Goal: Find specific page/section: Find specific page/section

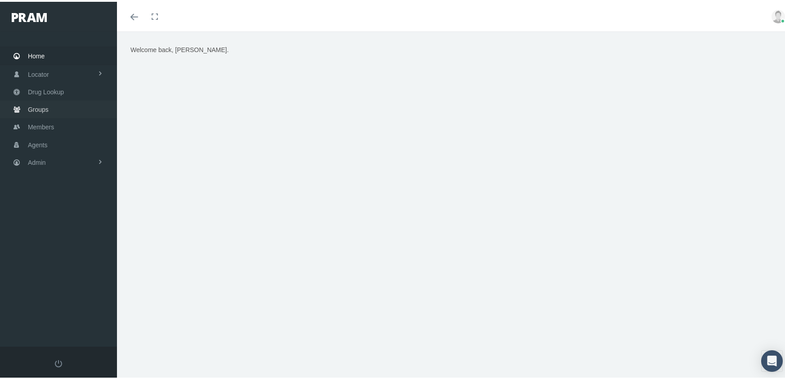
click at [34, 103] on span "Groups" at bounding box center [38, 107] width 21 height 17
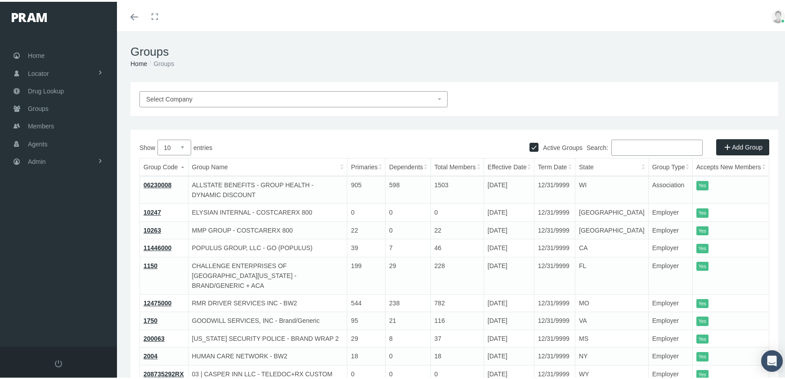
click at [529, 140] on div "Active Groups" at bounding box center [555, 143] width 53 height 13
click at [529, 143] on input "Active Groups" at bounding box center [533, 144] width 9 height 9
checkbox input "false"
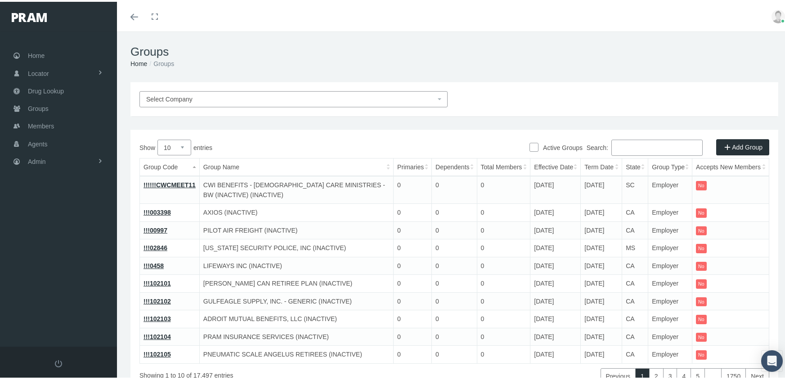
click at [611, 143] on label "Search:" at bounding box center [644, 146] width 116 height 16
click at [611, 143] on input "Search:" at bounding box center [656, 146] width 91 height 16
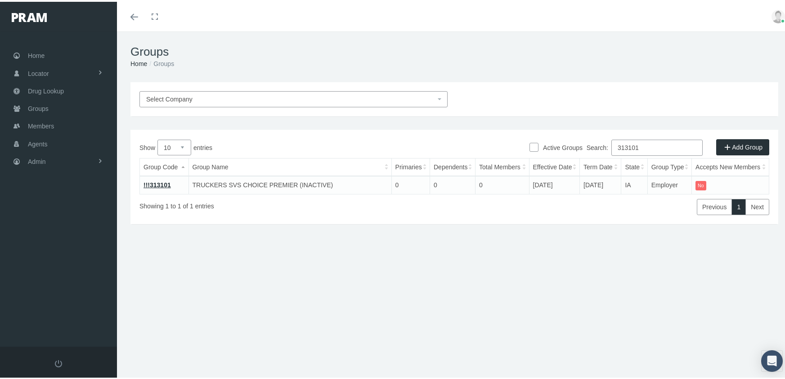
drag, startPoint x: 643, startPoint y: 143, endPoint x: 591, endPoint y: 147, distance: 52.4
click at [591, 147] on label "Search: 313101" at bounding box center [644, 146] width 116 height 16
type input "r"
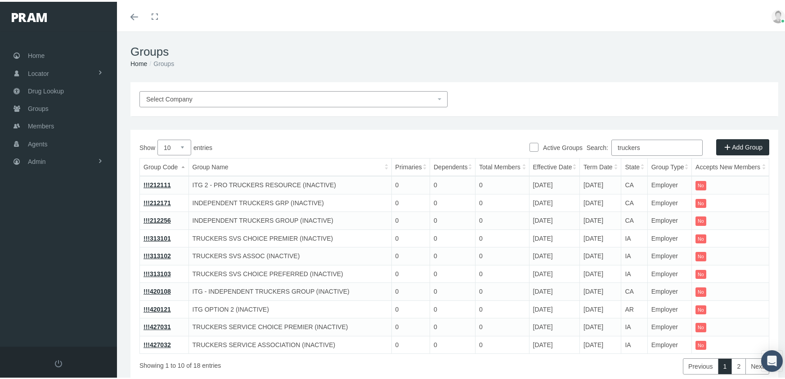
type input "truckers"
click at [165, 238] on link "!!!313101" at bounding box center [156, 236] width 27 height 7
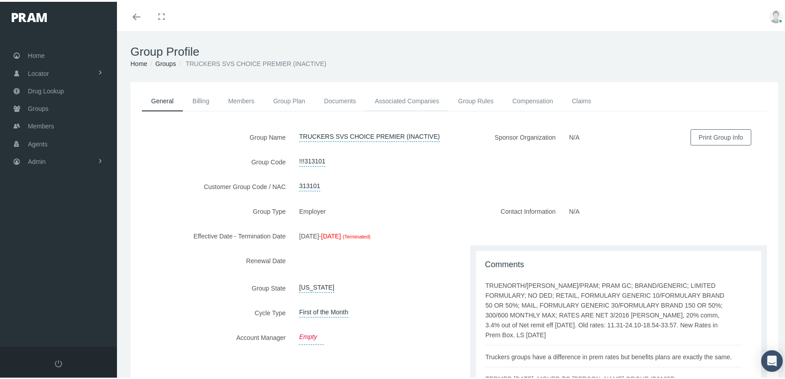
click at [413, 93] on link "Associated Companies" at bounding box center [406, 99] width 83 height 20
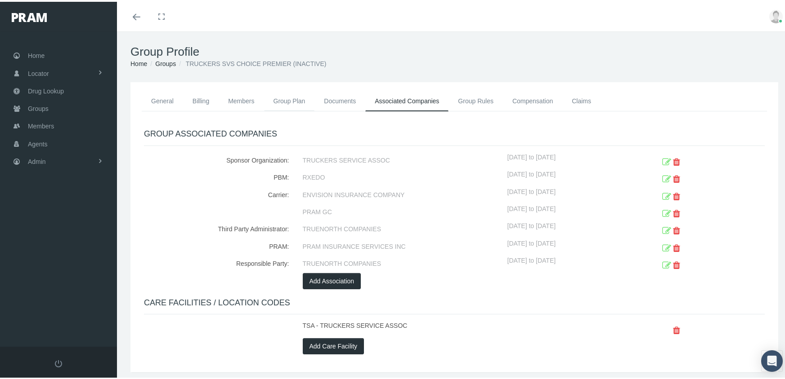
click at [286, 101] on link "Group Plan" at bounding box center [289, 99] width 51 height 20
click at [521, 94] on link "Compensation" at bounding box center [532, 99] width 59 height 20
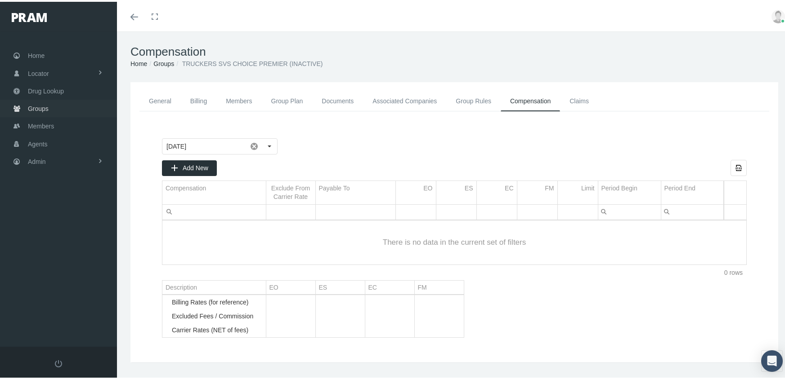
click at [36, 105] on span "Groups" at bounding box center [38, 106] width 21 height 17
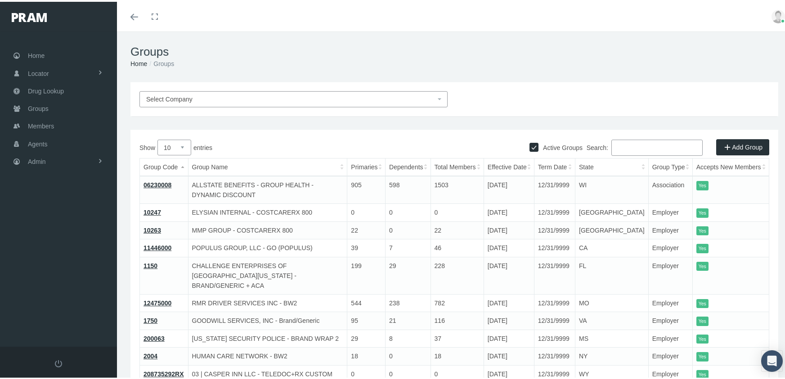
click at [621, 146] on input "Search:" at bounding box center [656, 146] width 91 height 16
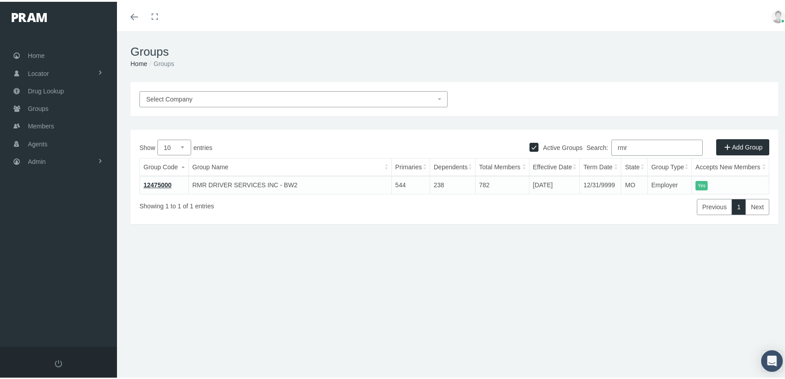
type input "rmr"
click at [152, 182] on link "12475000" at bounding box center [157, 183] width 28 height 7
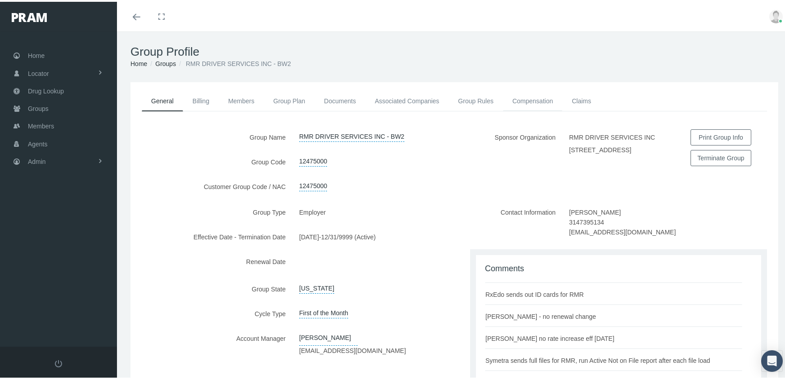
click at [529, 94] on link "Compensation" at bounding box center [532, 99] width 59 height 20
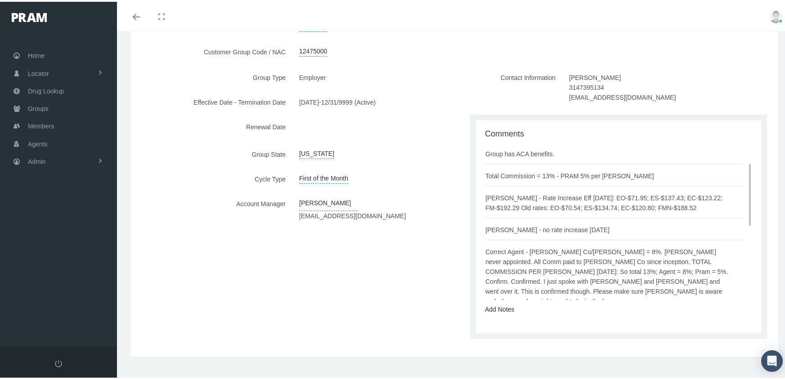
scroll to position [90, 0]
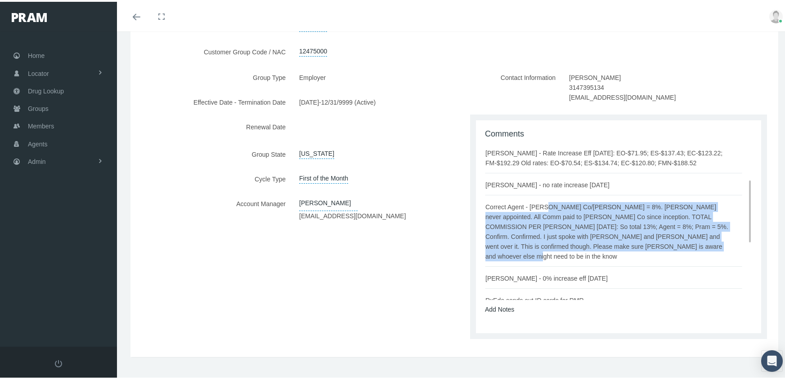
drag, startPoint x: 482, startPoint y: 205, endPoint x: 703, endPoint y: 244, distance: 224.5
click at [703, 244] on div "Correct Agent - [PERSON_NAME] Co/[PERSON_NAME] = 8%. [PERSON_NAME] never appoin…" at bounding box center [613, 230] width 256 height 59
drag, startPoint x: 703, startPoint y: 244, endPoint x: 646, endPoint y: 222, distance: 61.2
copy div "Correct Agent - [PERSON_NAME] Co/[PERSON_NAME] = 8%. [PERSON_NAME] never appoin…"
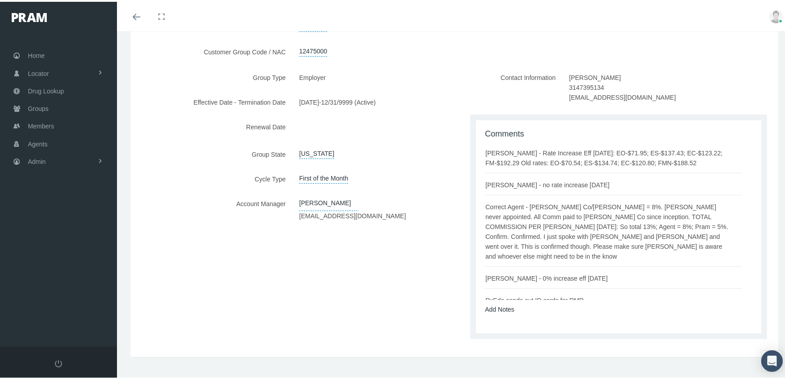
click at [321, 285] on div "Group Type Employer Effective Date - Termination Date [DATE] - 12/31/9999 (Acti…" at bounding box center [292, 207] width 324 height 279
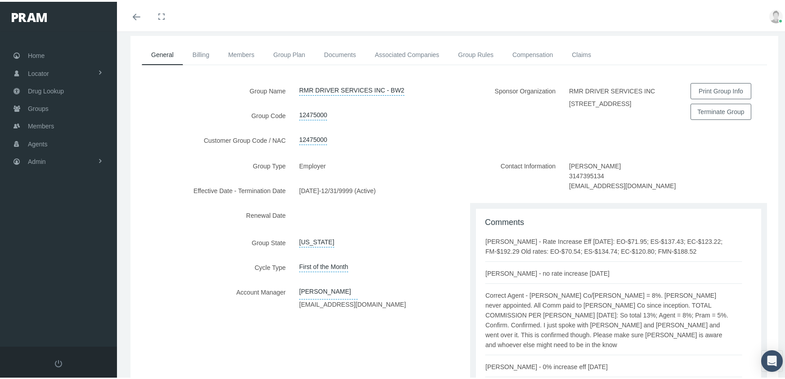
scroll to position [0, 0]
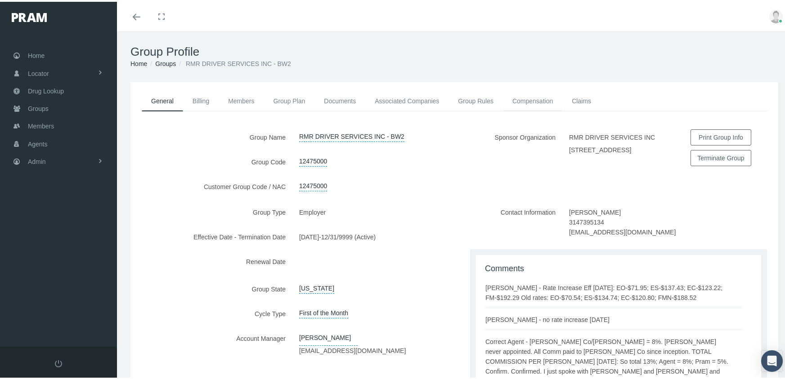
click at [522, 100] on link "Compensation" at bounding box center [532, 99] width 59 height 20
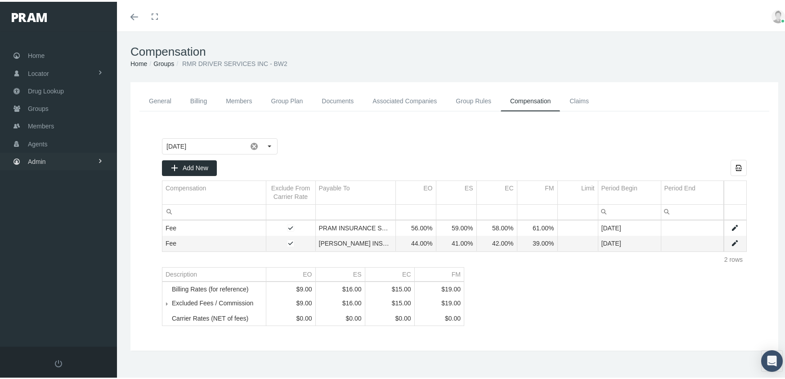
click at [41, 157] on span "Admin" at bounding box center [37, 160] width 18 height 17
click at [60, 273] on span "Companies" at bounding box center [53, 279] width 32 height 15
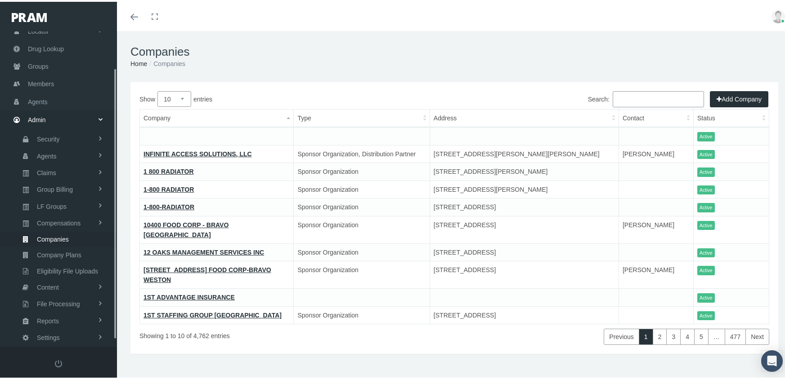
scroll to position [50, 0]
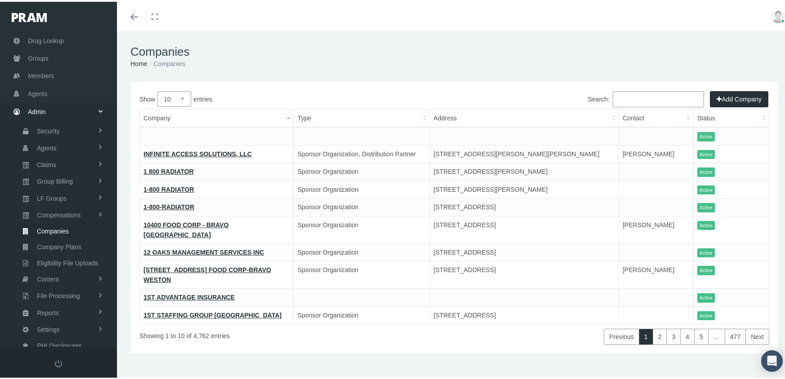
click at [661, 96] on input "Search:" at bounding box center [657, 97] width 91 height 16
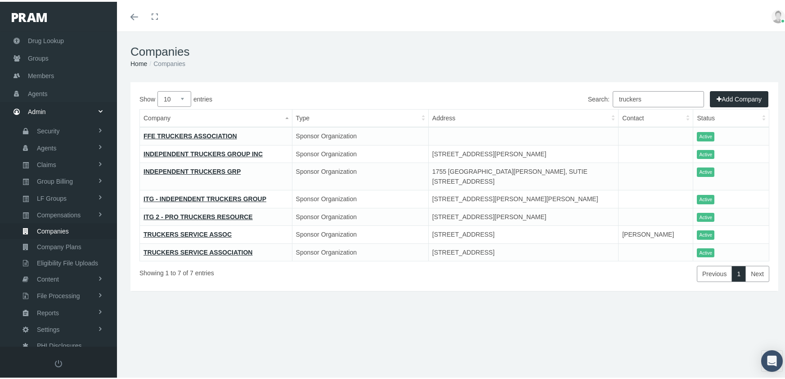
type input "truckers"
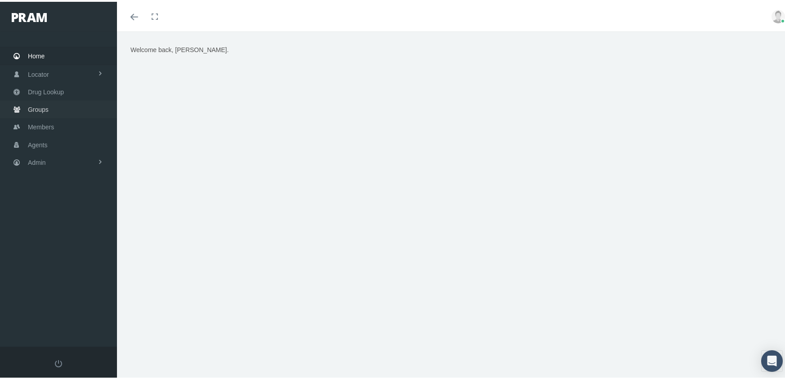
click at [36, 99] on span "Groups" at bounding box center [38, 107] width 21 height 17
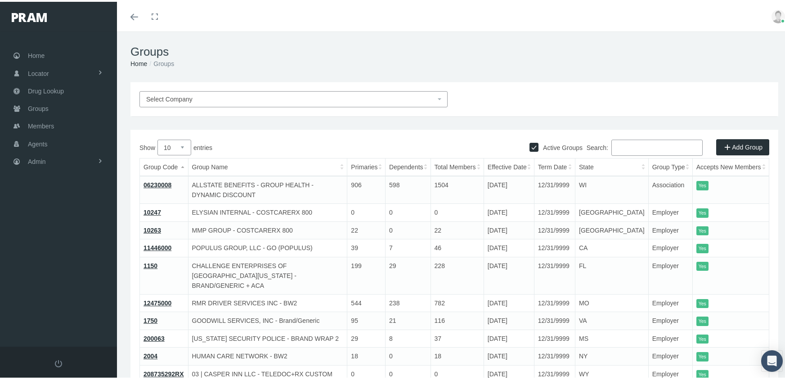
click at [620, 147] on input "Search:" at bounding box center [656, 146] width 91 height 16
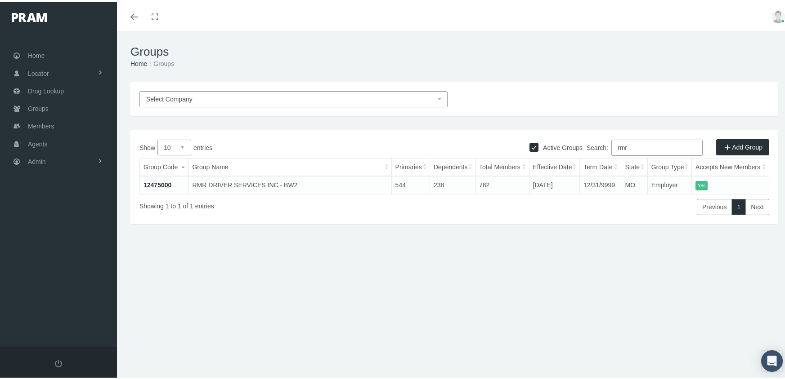
type input "rmr"
click at [153, 180] on link "12475000" at bounding box center [157, 183] width 28 height 7
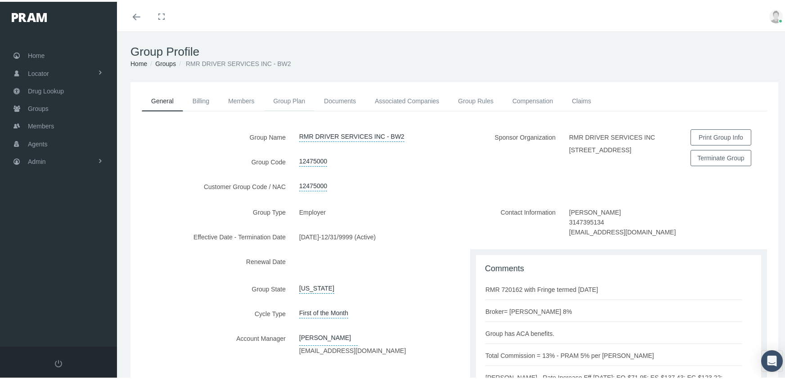
click at [279, 102] on link "Group Plan" at bounding box center [289, 99] width 51 height 20
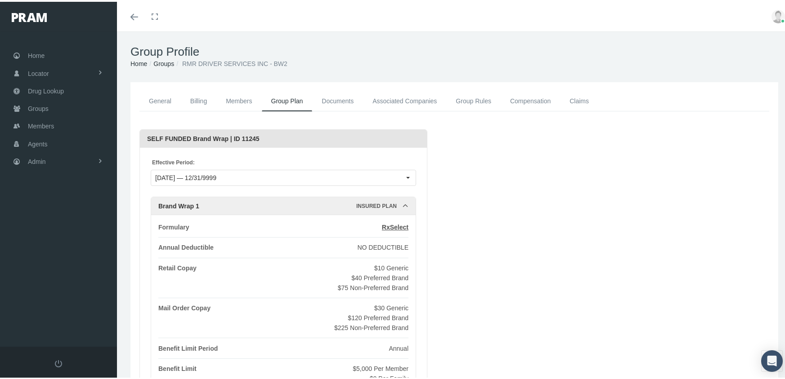
click at [530, 97] on link "Compensation" at bounding box center [529, 99] width 59 height 20
